Goal: Find specific page/section: Find specific page/section

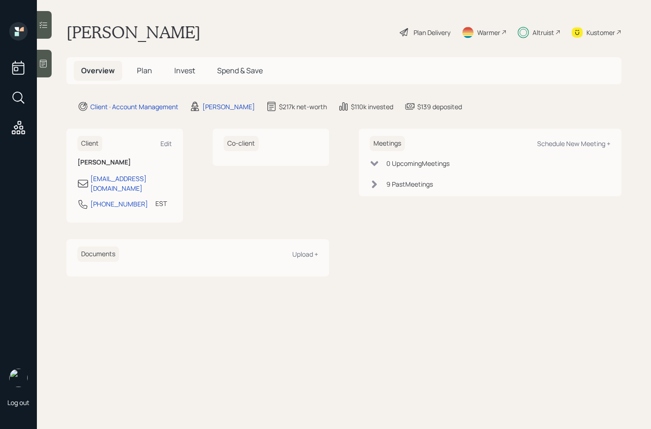
click at [184, 75] on span "Invest" at bounding box center [184, 70] width 21 height 10
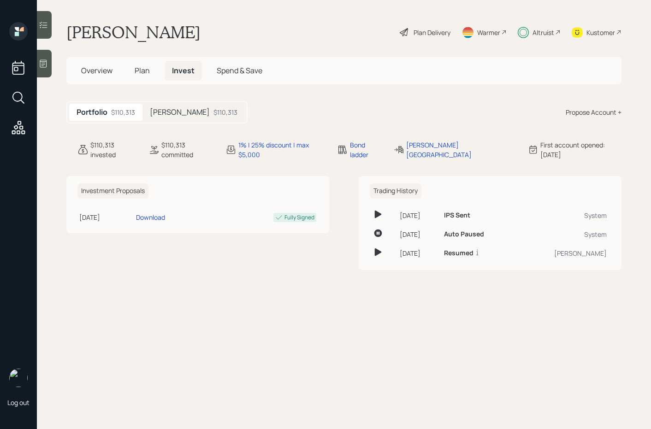
click at [213, 114] on div "$110,313" at bounding box center [225, 112] width 24 height 10
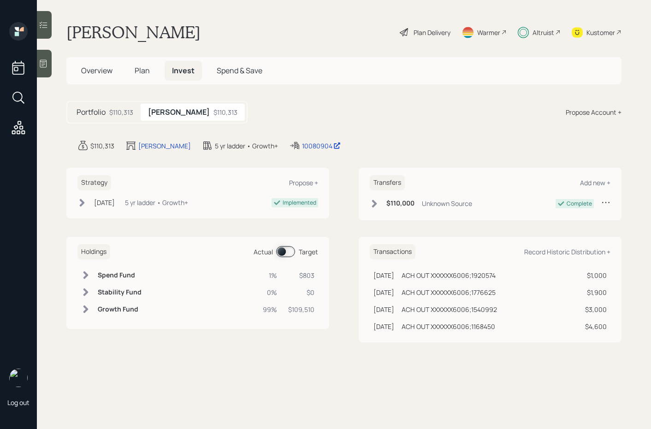
click at [50, 31] on div at bounding box center [44, 25] width 15 height 28
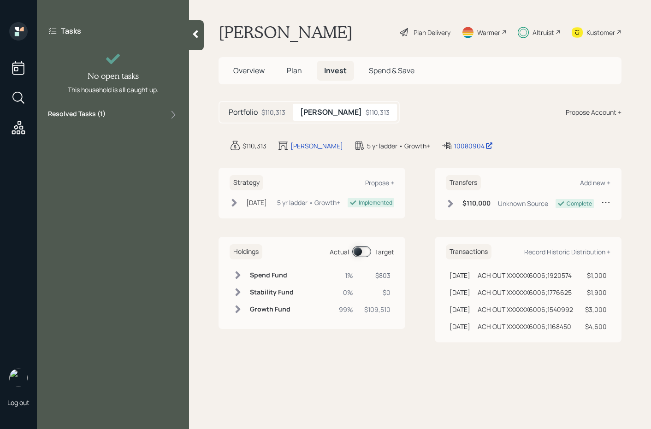
click at [126, 114] on div "Resolved Tasks ( 1 )" at bounding box center [113, 114] width 130 height 11
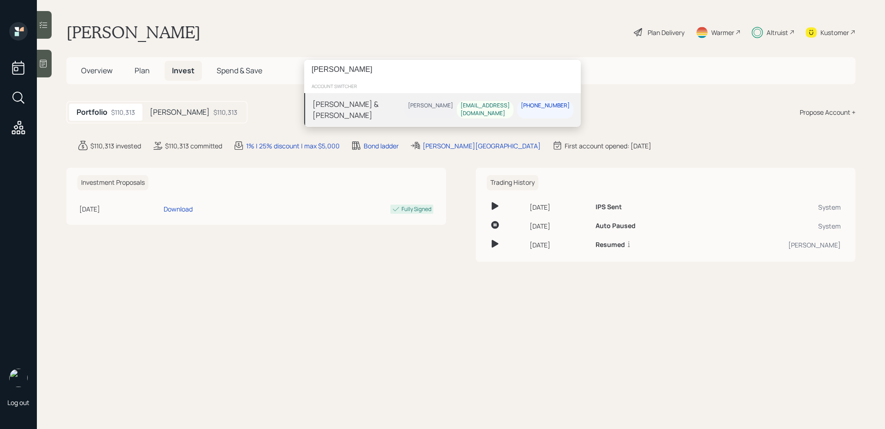
type input "[PERSON_NAME]"
